Goal: Check status

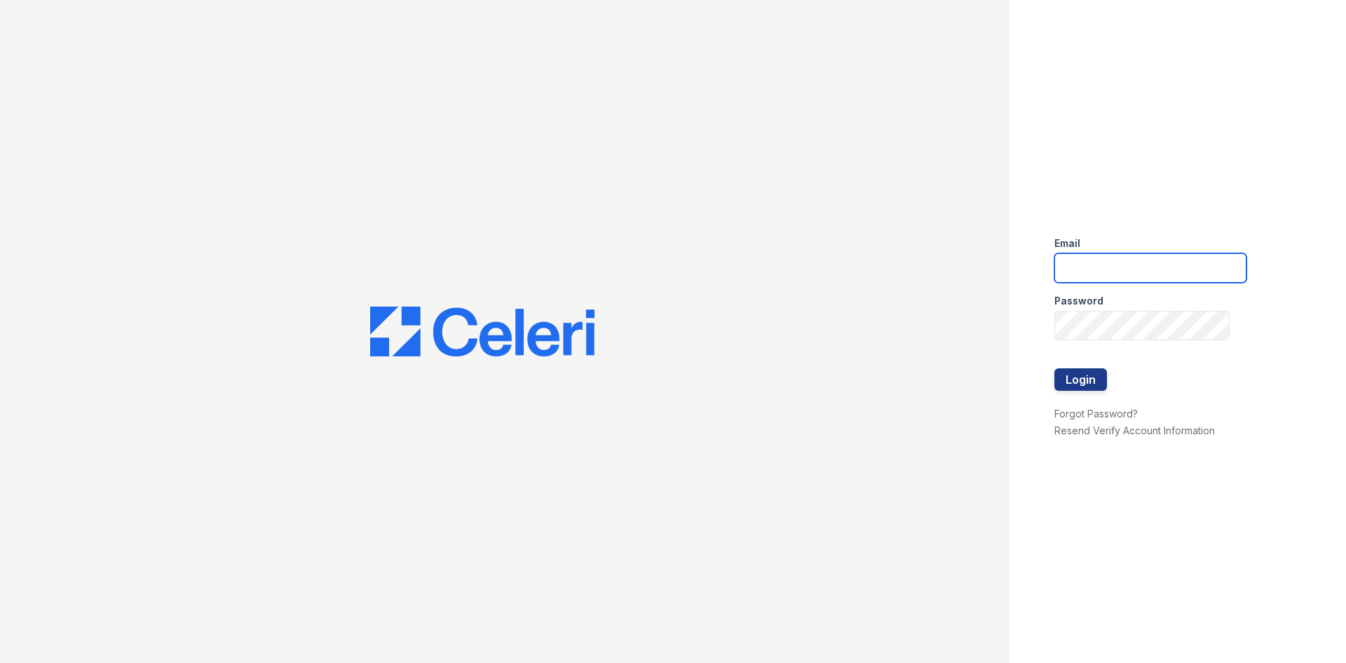
click at [1107, 267] on input "email" at bounding box center [1151, 267] width 192 height 29
type input "[EMAIL_ADDRESS][DOMAIN_NAME]"
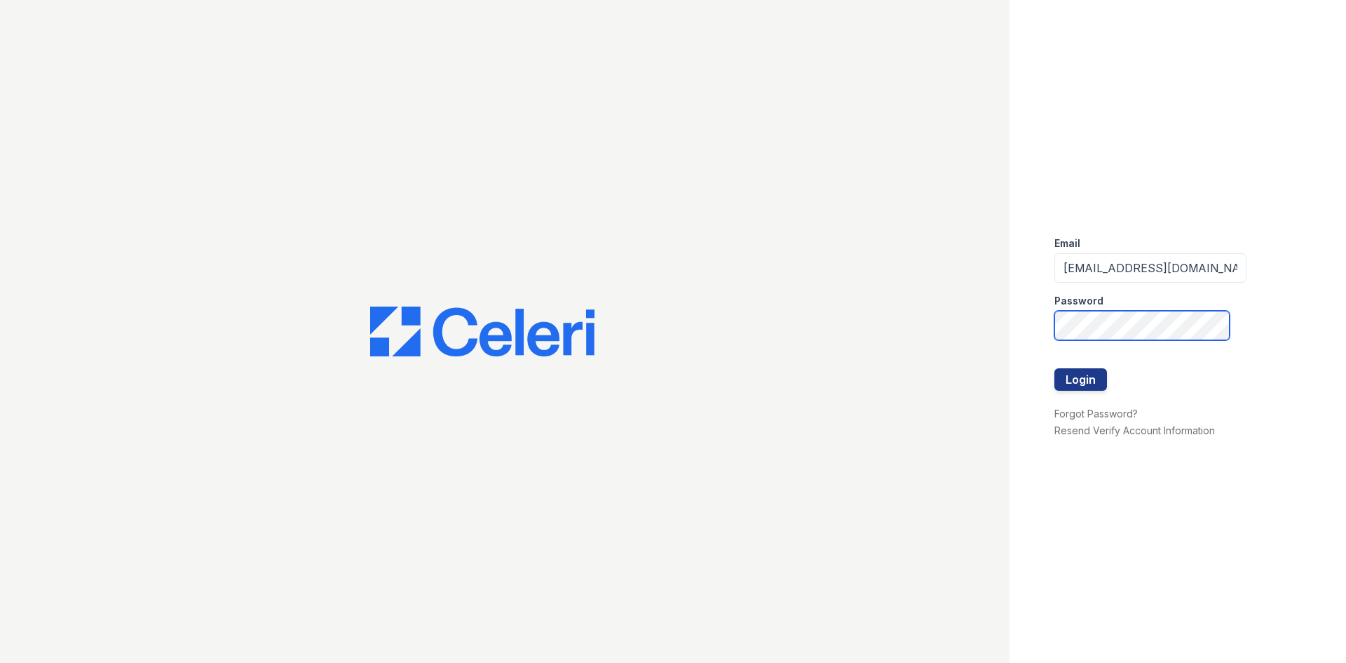
click at [1055, 368] on button "Login" at bounding box center [1081, 379] width 53 height 22
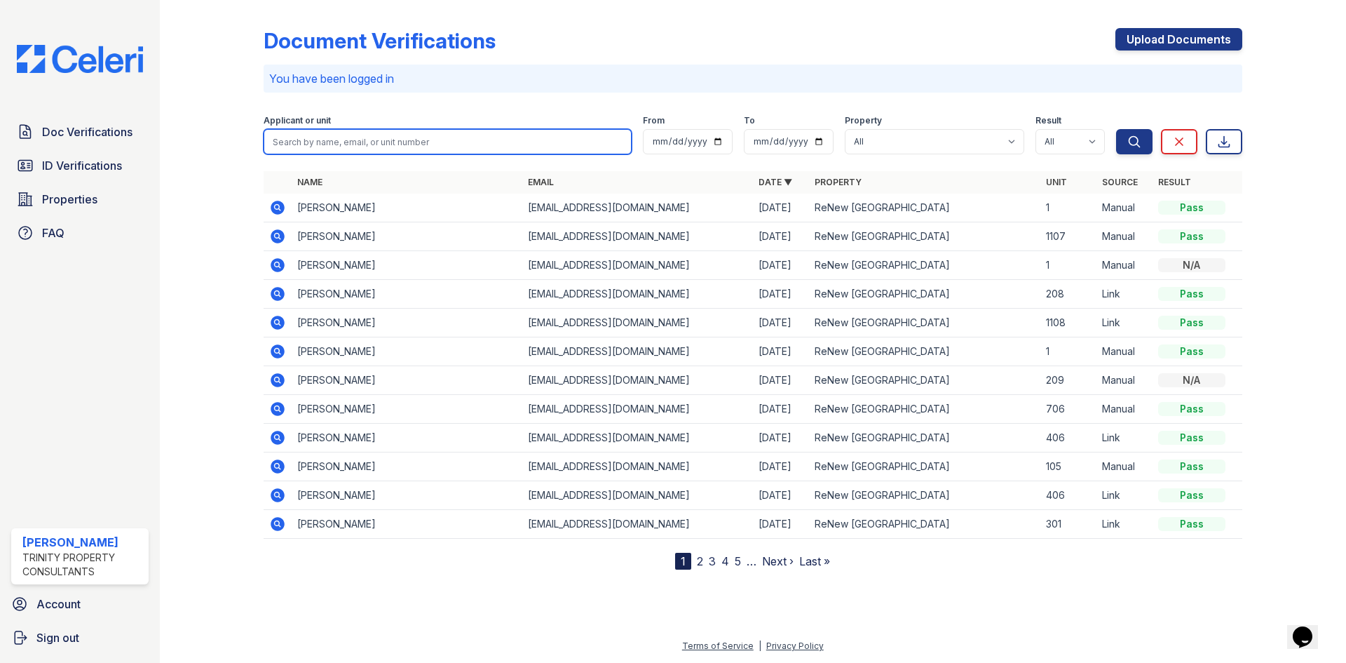
click at [469, 152] on input "search" at bounding box center [448, 141] width 368 height 25
type input "latreca"
click at [1116, 129] on button "Search" at bounding box center [1134, 141] width 36 height 25
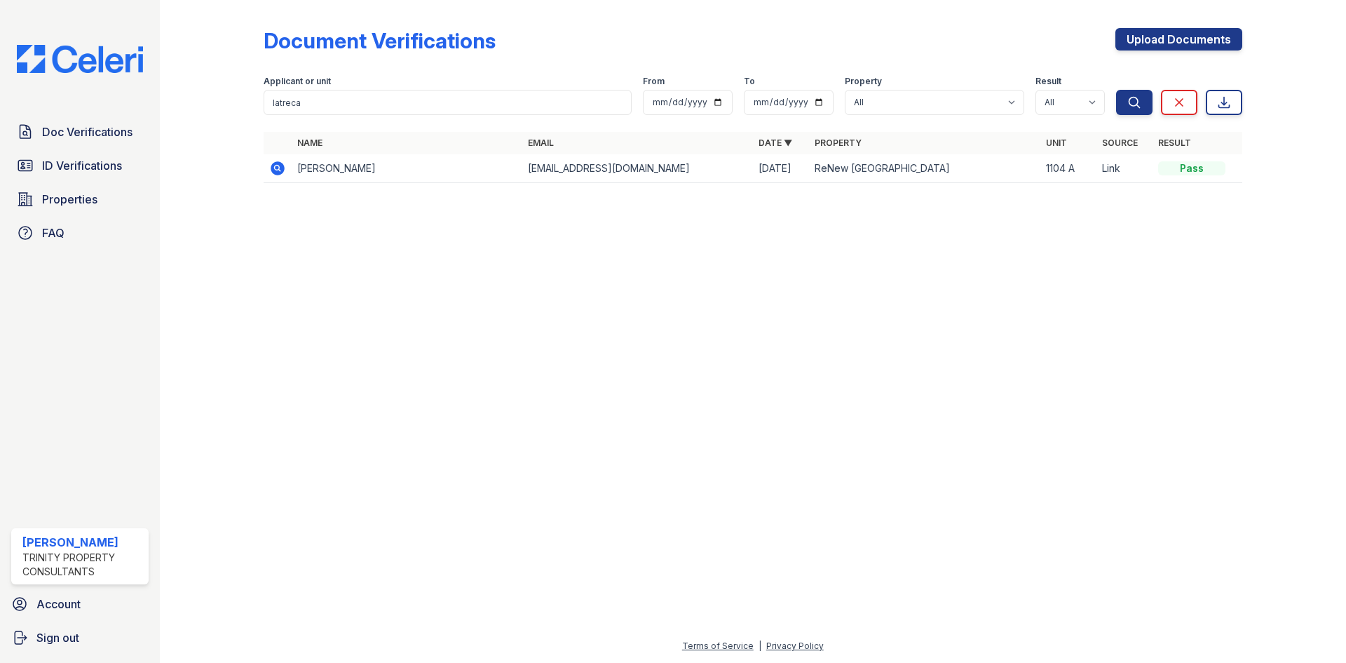
click at [285, 169] on icon at bounding box center [277, 168] width 17 height 17
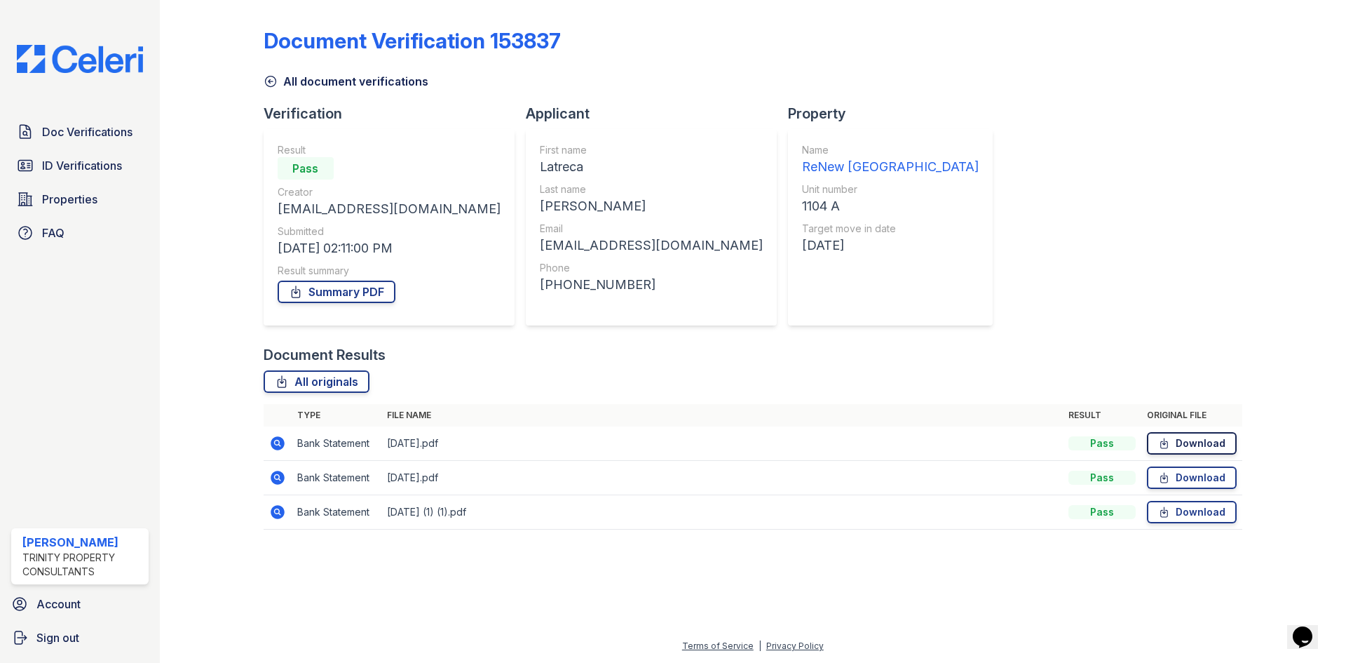
click at [1170, 447] on icon at bounding box center [1165, 443] width 12 height 14
click at [1197, 476] on link "Download" at bounding box center [1192, 477] width 90 height 22
click at [1194, 513] on link "Download" at bounding box center [1192, 512] width 90 height 22
